Goal: Task Accomplishment & Management: Complete application form

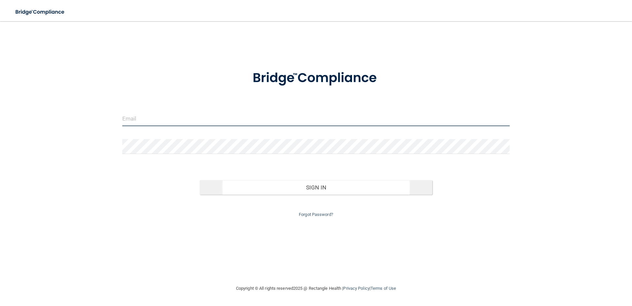
type input "[EMAIL_ADDRESS][DOMAIN_NAME]"
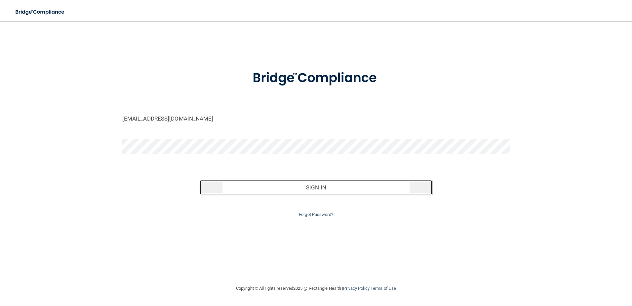
click at [328, 187] on button "Sign In" at bounding box center [316, 187] width 233 height 15
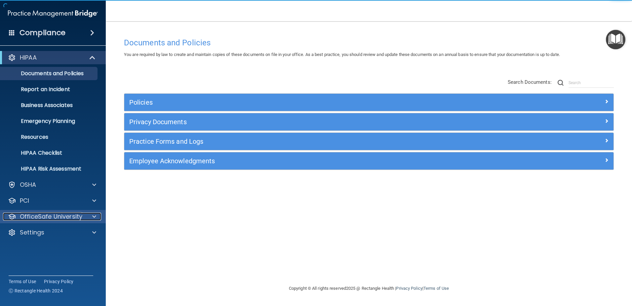
click at [66, 216] on p "OfficeSafe University" at bounding box center [51, 216] width 63 height 8
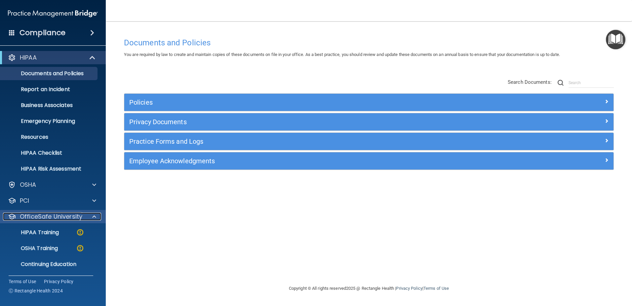
scroll to position [17, 0]
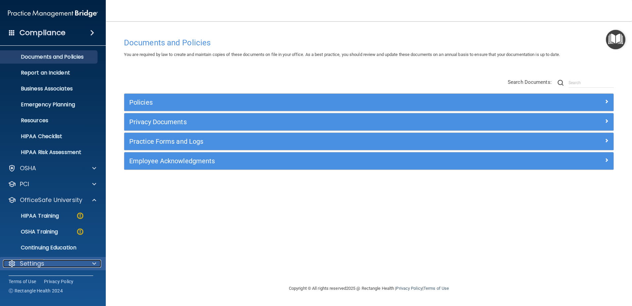
click at [74, 265] on div "Settings" at bounding box center [44, 263] width 82 height 8
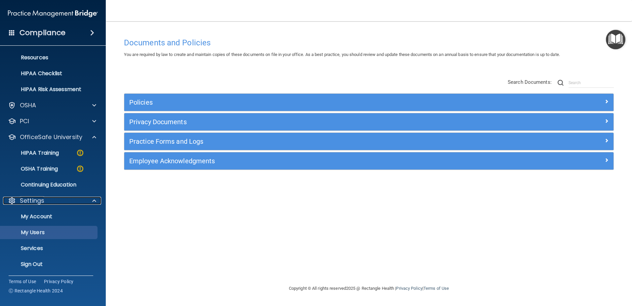
scroll to position [80, 0]
click at [30, 232] on p "My Users" at bounding box center [49, 231] width 90 height 7
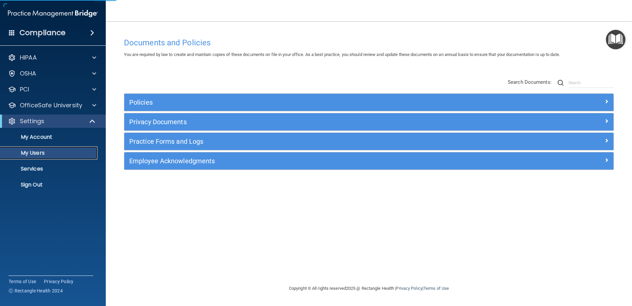
select select "20"
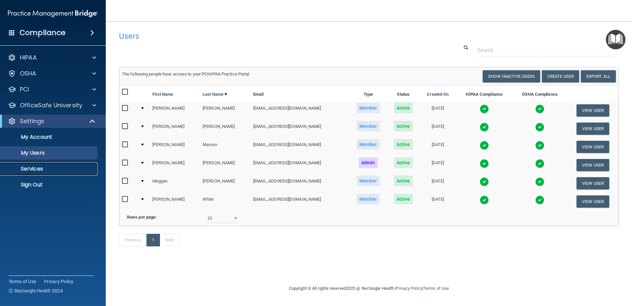
click at [34, 171] on p "Services" at bounding box center [49, 168] width 90 height 7
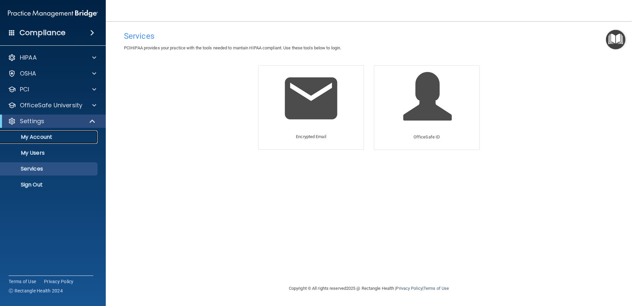
click at [30, 137] on p "My Account" at bounding box center [49, 137] width 90 height 7
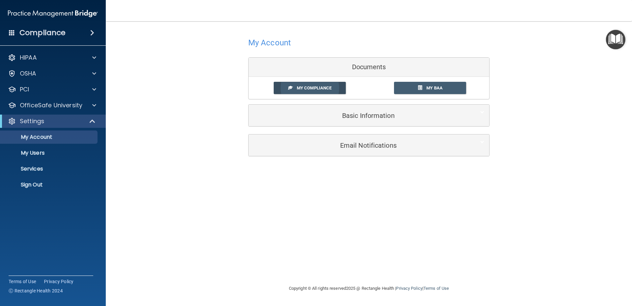
click at [333, 85] on link "My Compliance" at bounding box center [310, 88] width 72 height 12
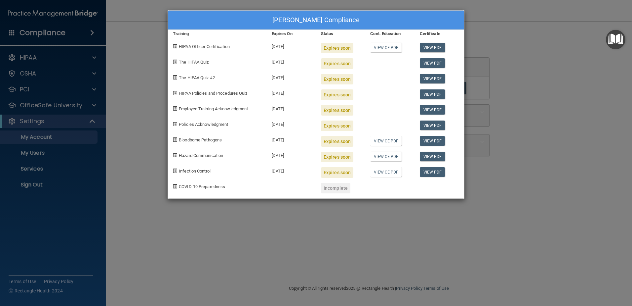
click at [535, 93] on div "Meg McDaniel's Compliance Training Expires On Status Cont. Education Certificat…" at bounding box center [316, 153] width 632 height 306
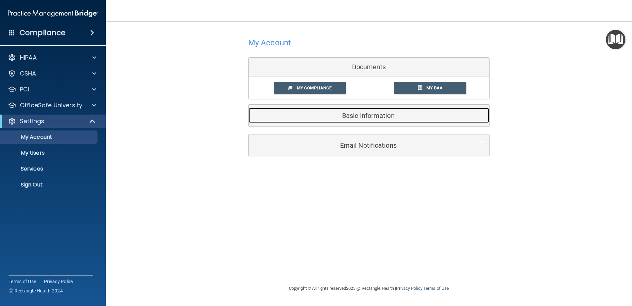
click at [380, 122] on div "Basic Information" at bounding box center [359, 115] width 221 height 15
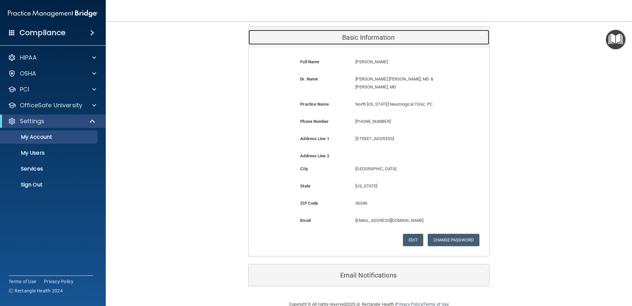
scroll to position [84, 0]
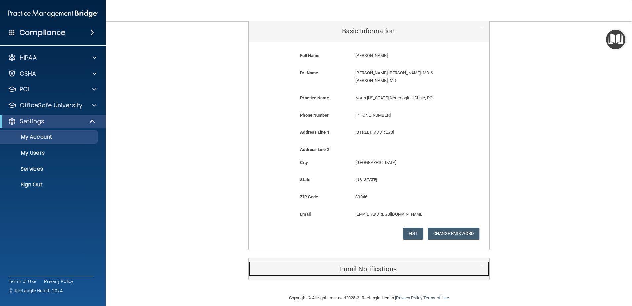
click at [369, 265] on h5 "Email Notifications" at bounding box center [359, 268] width 211 height 7
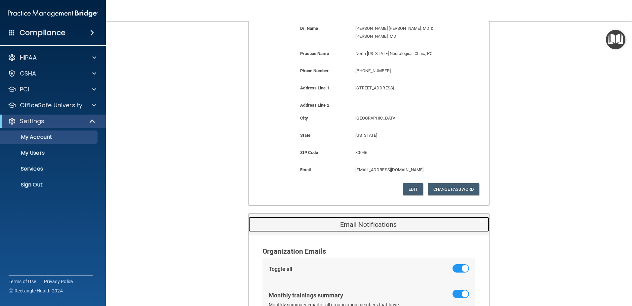
scroll to position [0, 0]
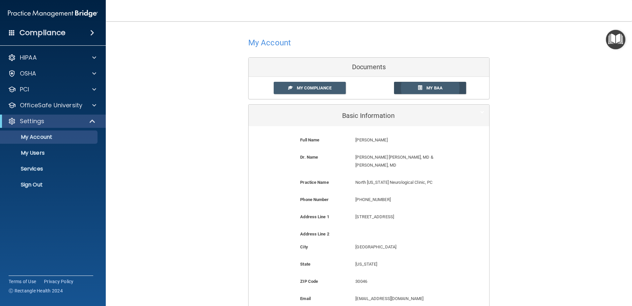
click at [431, 87] on span "My BAA" at bounding box center [435, 87] width 16 height 5
click at [33, 57] on p "HIPAA" at bounding box center [28, 58] width 17 height 8
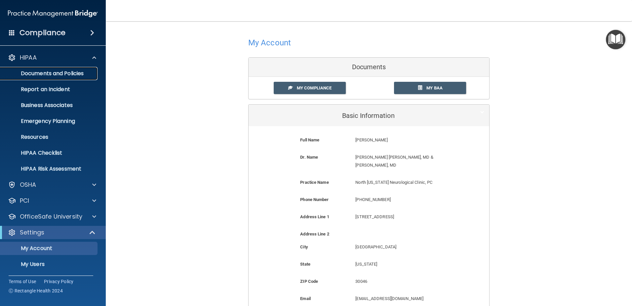
click at [63, 75] on p "Documents and Policies" at bounding box center [49, 73] width 90 height 7
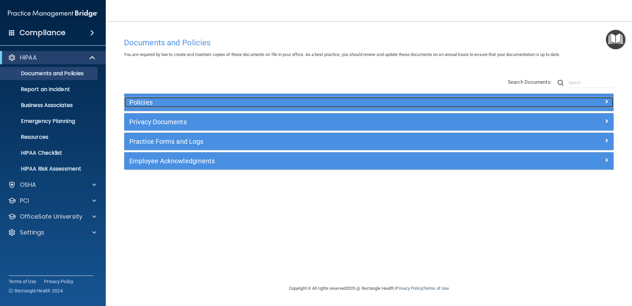
click at [606, 101] on span at bounding box center [607, 101] width 4 height 8
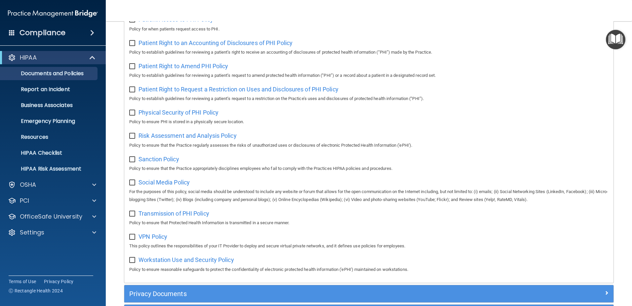
scroll to position [364, 0]
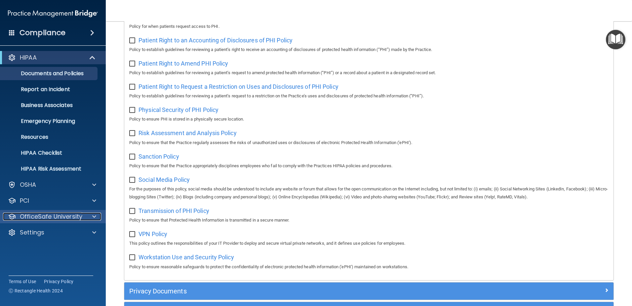
click at [40, 214] on p "OfficeSafe University" at bounding box center [51, 216] width 63 height 8
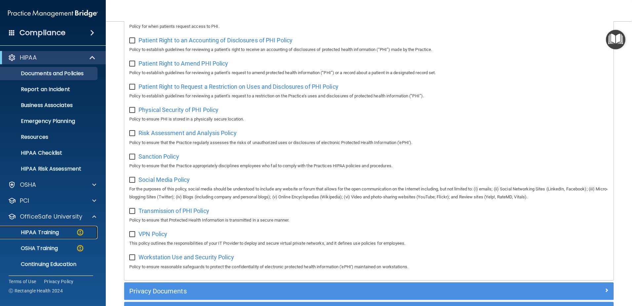
click at [49, 233] on p "HIPAA Training" at bounding box center [31, 232] width 55 height 7
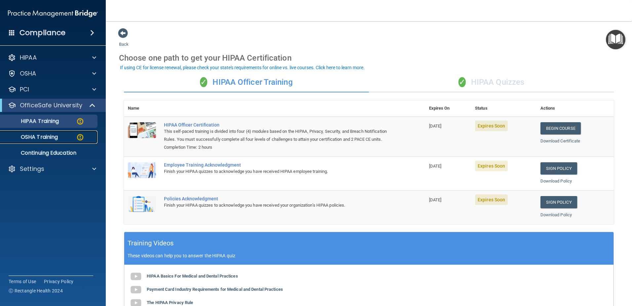
click at [79, 136] on img at bounding box center [80, 137] width 8 height 8
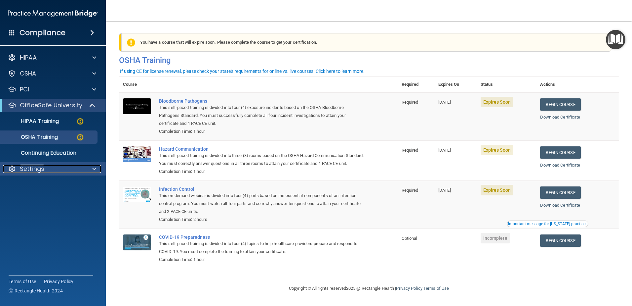
click at [35, 168] on p "Settings" at bounding box center [32, 169] width 24 height 8
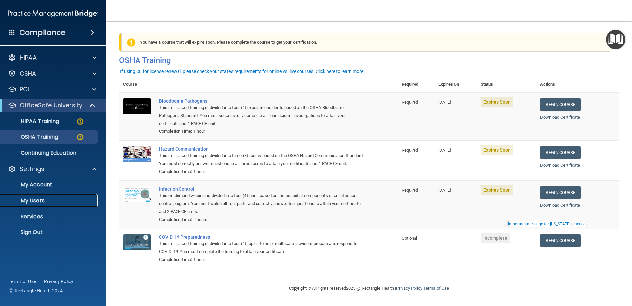
click at [40, 197] on p "My Users" at bounding box center [49, 200] width 90 height 7
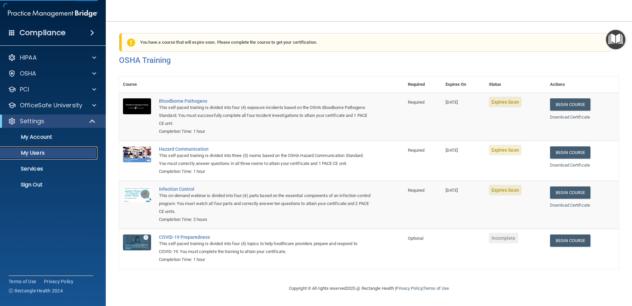
select select "20"
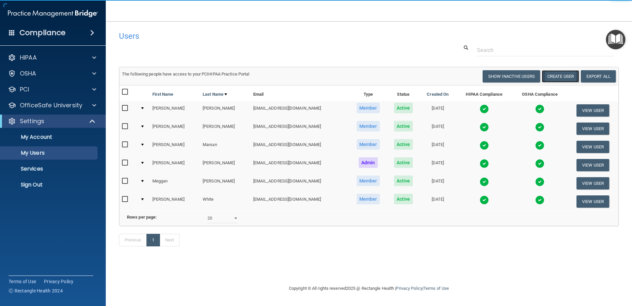
click at [569, 76] on button "Create User" at bounding box center [560, 76] width 37 height 12
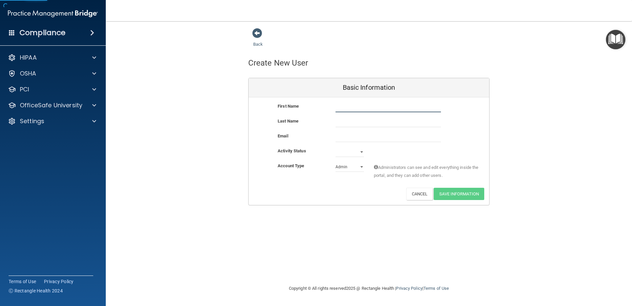
click at [383, 107] on input "text" at bounding box center [389, 107] width 106 height 10
type input "Heather"
type input "Jenkins"
type input "hjenkins@ngnpc.com"
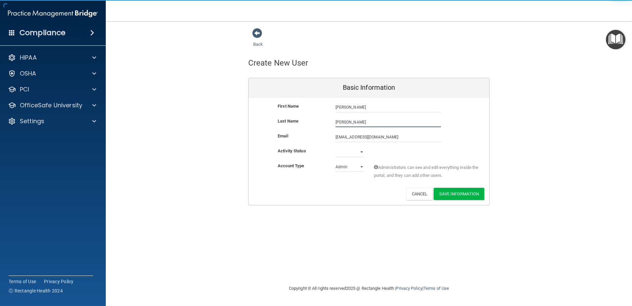
type input "Jenkins"
click at [356, 152] on select "Active Inactive" at bounding box center [350, 152] width 28 height 10
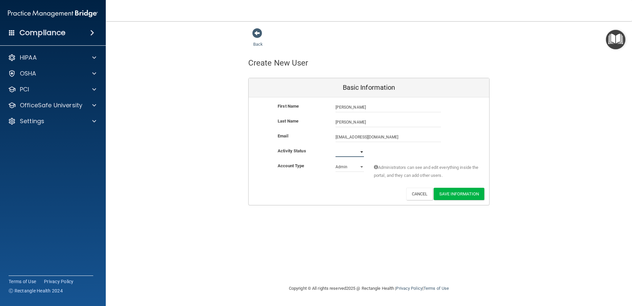
select select "active"
click at [336, 147] on select "Active Inactive" at bounding box center [350, 152] width 28 height 10
click at [351, 167] on select "Admin Member" at bounding box center [350, 167] width 28 height 10
select select "practice_member"
click at [336, 162] on select "Admin Member" at bounding box center [350, 167] width 28 height 10
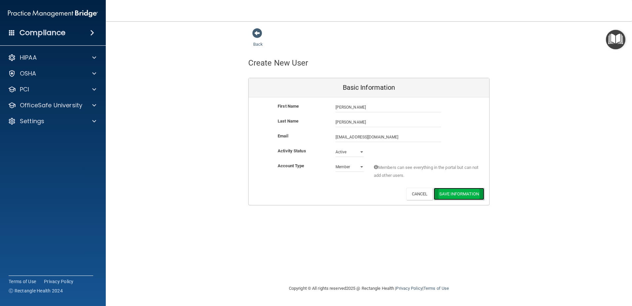
click at [466, 194] on button "Save Information" at bounding box center [459, 194] width 51 height 12
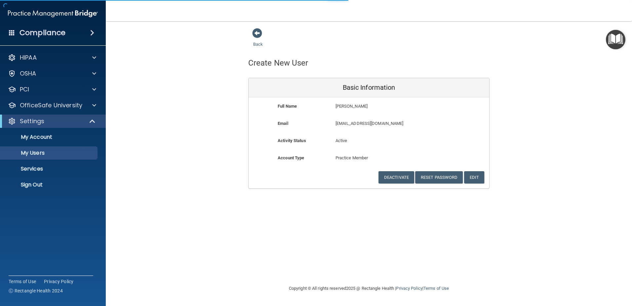
select select "20"
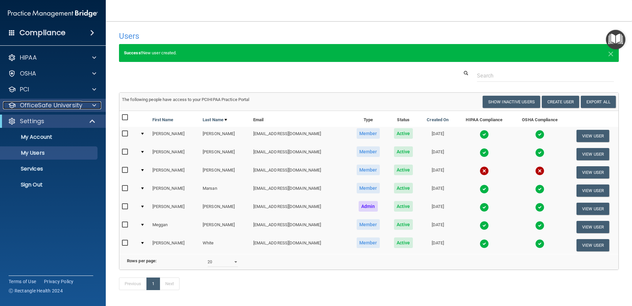
click at [57, 103] on p "OfficeSafe University" at bounding box center [51, 105] width 63 height 8
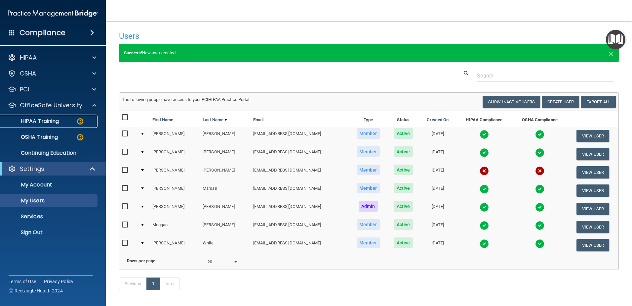
click at [81, 122] on img at bounding box center [80, 121] width 8 height 8
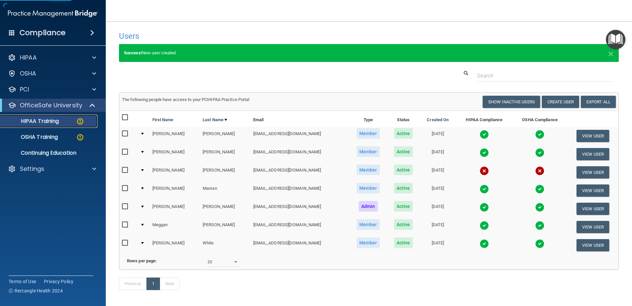
click at [81, 122] on img at bounding box center [80, 121] width 8 height 8
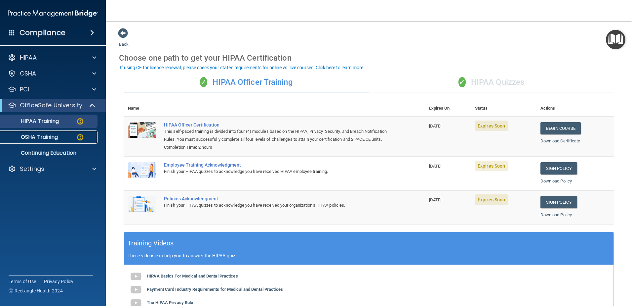
click at [79, 136] on img at bounding box center [80, 137] width 8 height 8
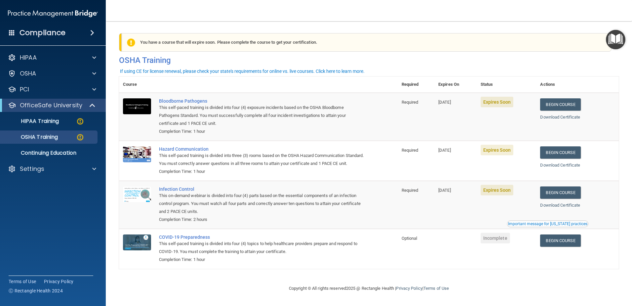
click at [56, 34] on h4 "Compliance" at bounding box center [43, 32] width 46 height 9
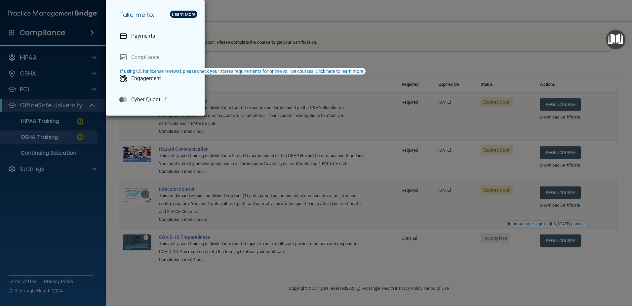
click at [41, 13] on div "Take me to: Payments Compliance Engagement Cyber Quant" at bounding box center [316, 153] width 632 height 306
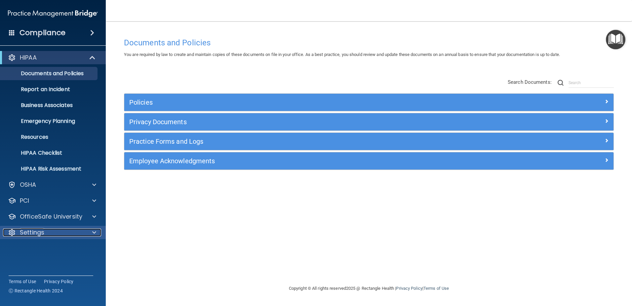
click at [50, 228] on div "Settings" at bounding box center [44, 232] width 82 height 8
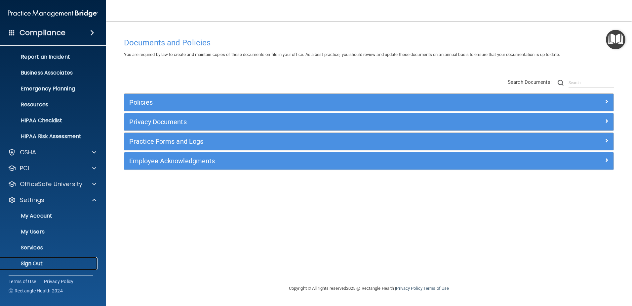
click at [45, 261] on p "Sign Out" at bounding box center [49, 263] width 90 height 7
